Goal: Find specific page/section: Find specific page/section

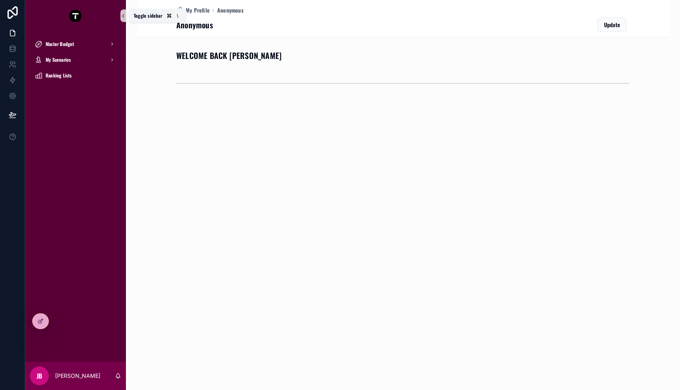
click at [122, 17] on icon "scrollable content" at bounding box center [123, 16] width 6 height 6
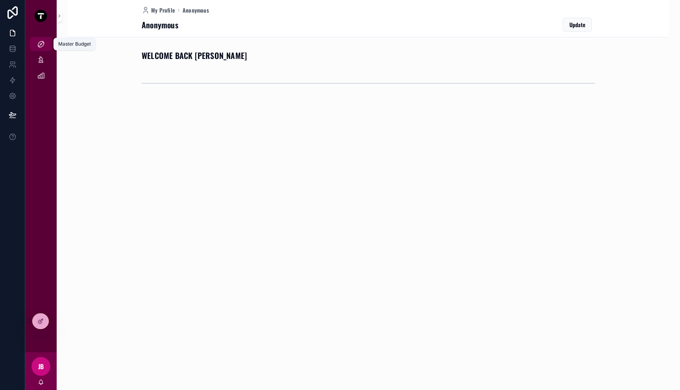
click at [39, 45] on icon "scrollable content" at bounding box center [41, 44] width 8 height 8
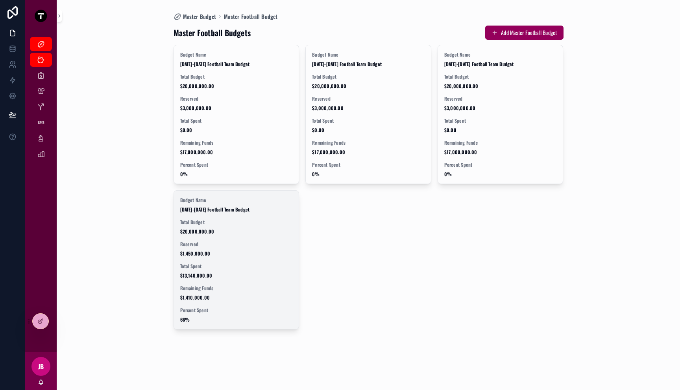
click at [238, 263] on div "Budget Name [DATE]-[DATE] Football Team Budget Total Budget $20,000,000.00 Rese…" at bounding box center [236, 260] width 125 height 139
